Goal: Task Accomplishment & Management: Manage account settings

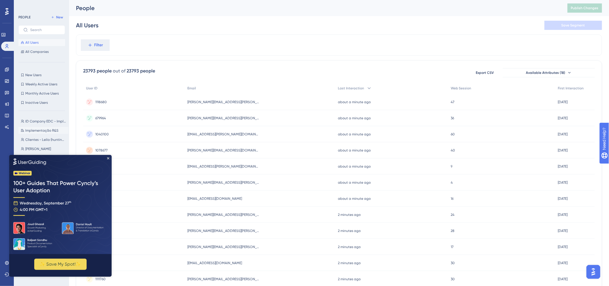
click at [44, 132] on span "Implementação R&S" at bounding box center [41, 130] width 33 height 5
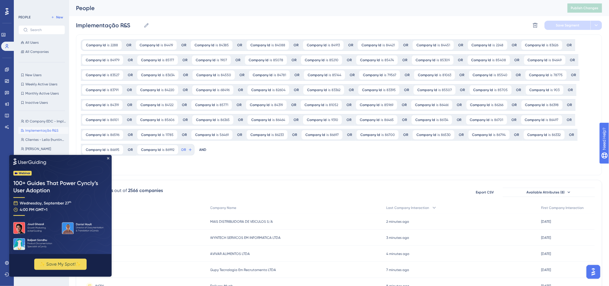
click at [107, 165] on img at bounding box center [60, 204] width 102 height 99
click at [187, 149] on button "OR" at bounding box center [186, 149] width 13 height 9
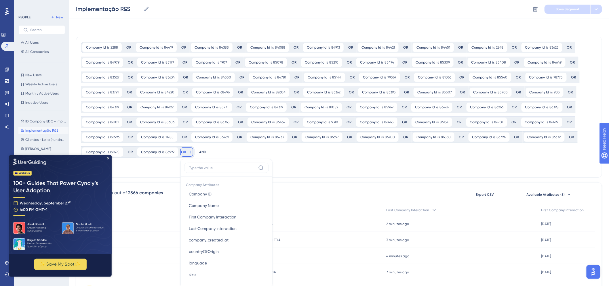
scroll to position [78, 0]
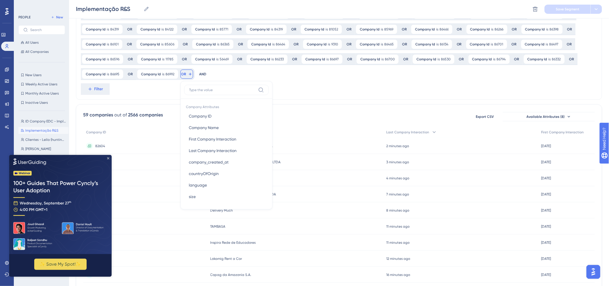
click at [109, 159] on icon "Close Preview" at bounding box center [108, 158] width 2 height 2
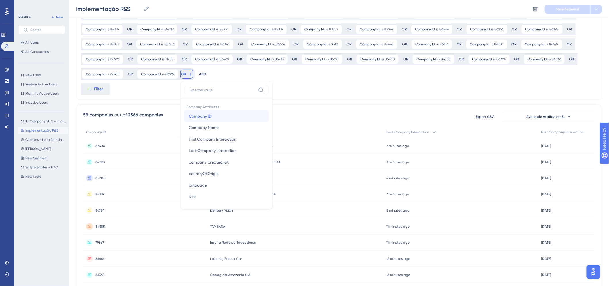
click at [201, 117] on span "Company ID" at bounding box center [200, 116] width 23 height 7
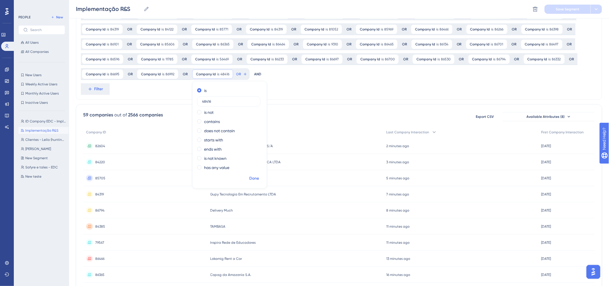
type input "48416"
click at [255, 181] on span "Done" at bounding box center [254, 178] width 10 height 7
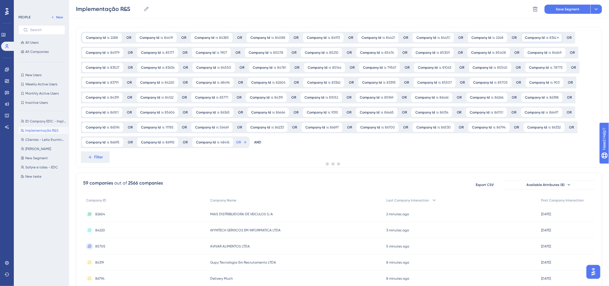
scroll to position [0, 0]
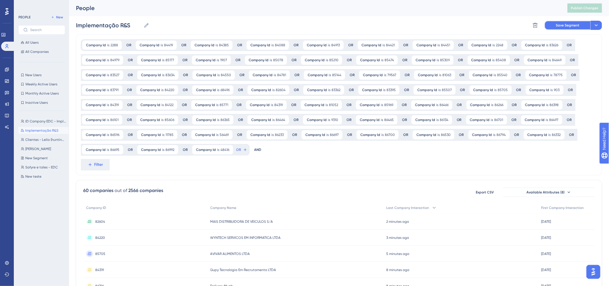
click at [569, 24] on span "Save Segment" at bounding box center [568, 25] width 24 height 5
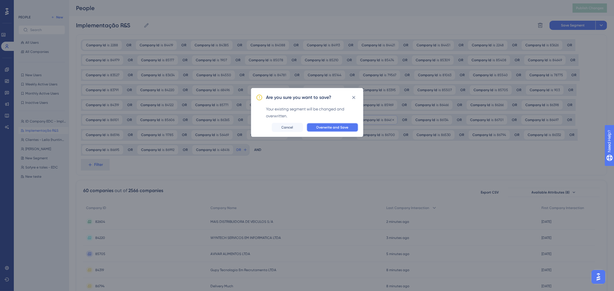
drag, startPoint x: 337, startPoint y: 129, endPoint x: 370, endPoint y: 116, distance: 35.5
click at [337, 128] on span "Overwrite and Save" at bounding box center [332, 127] width 32 height 5
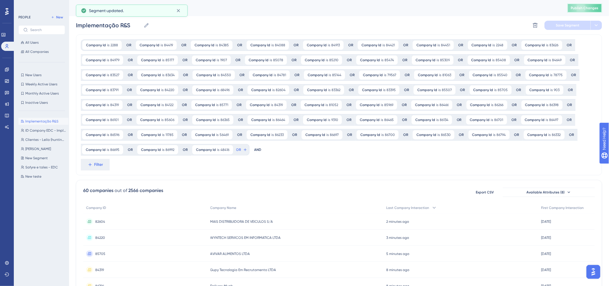
click at [588, 8] on span "Publish Changes" at bounding box center [585, 8] width 28 height 5
